Goal: Task Accomplishment & Management: Use online tool/utility

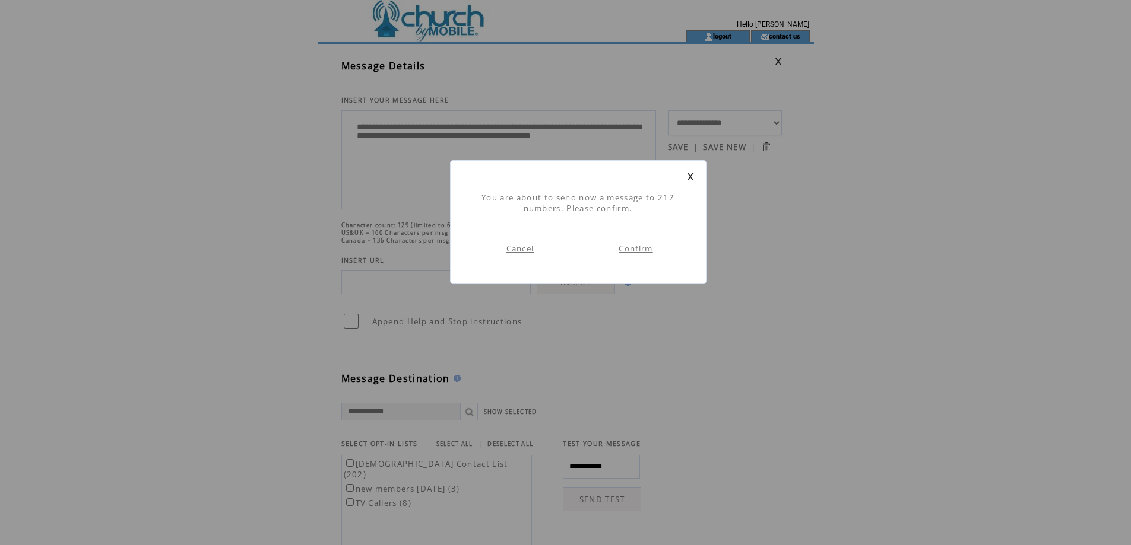
scroll to position [1, 0]
click at [652, 251] on link "Confirm" at bounding box center [635, 248] width 34 height 11
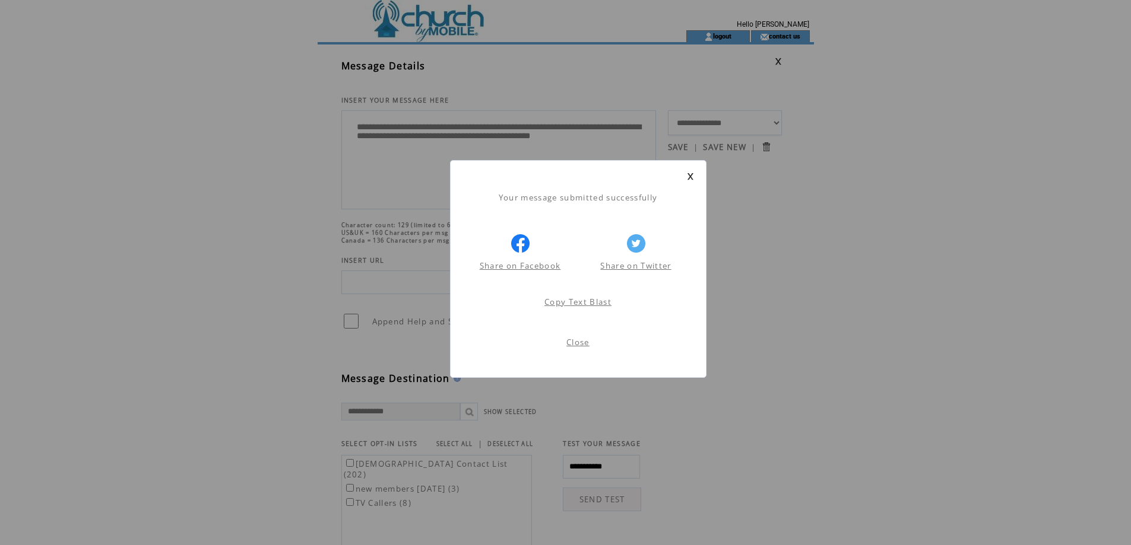
scroll to position [1, 0]
click at [577, 343] on link "Close" at bounding box center [577, 342] width 23 height 11
